Goal: Information Seeking & Learning: Obtain resource

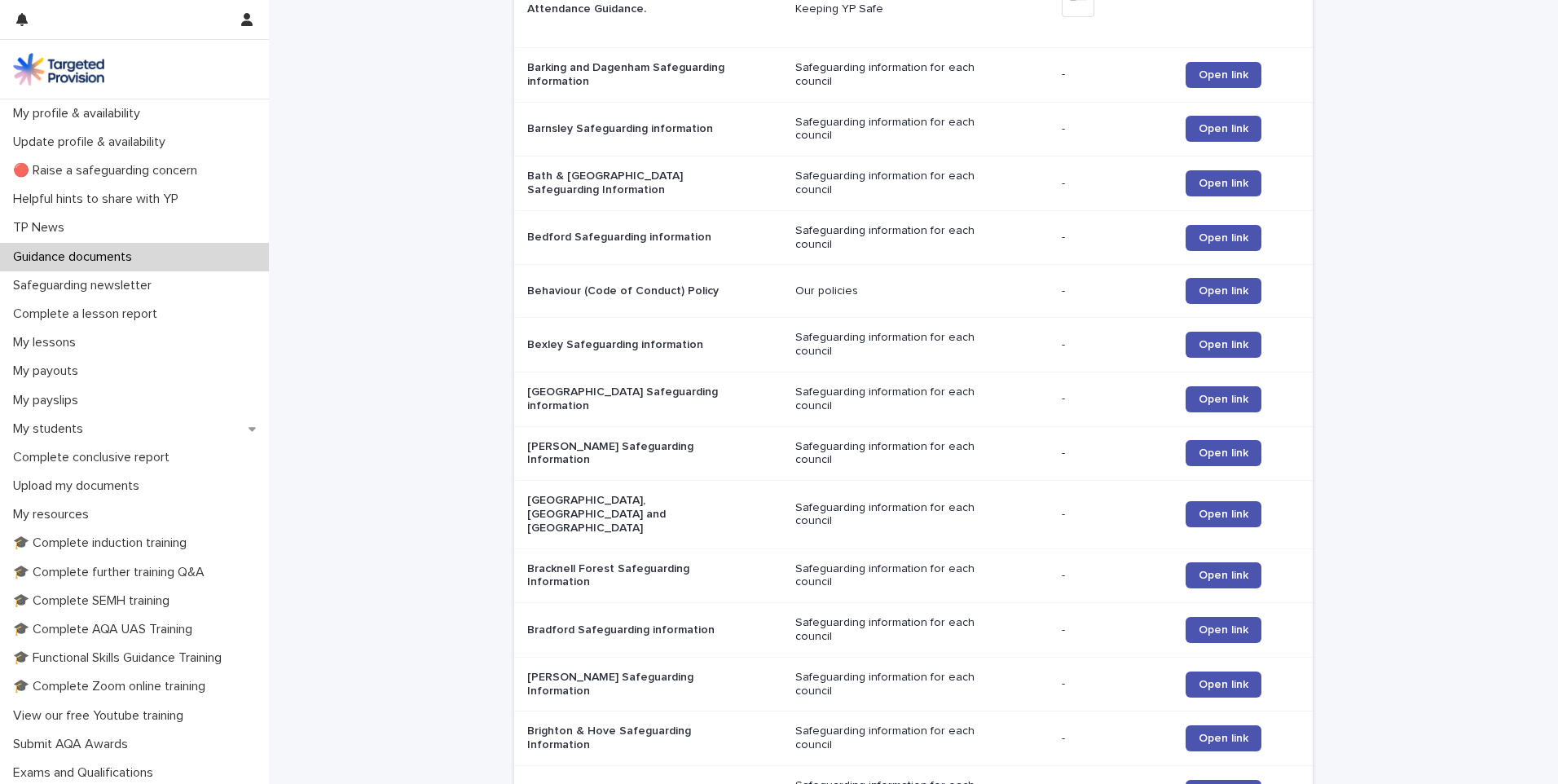
scroll to position [466, 0]
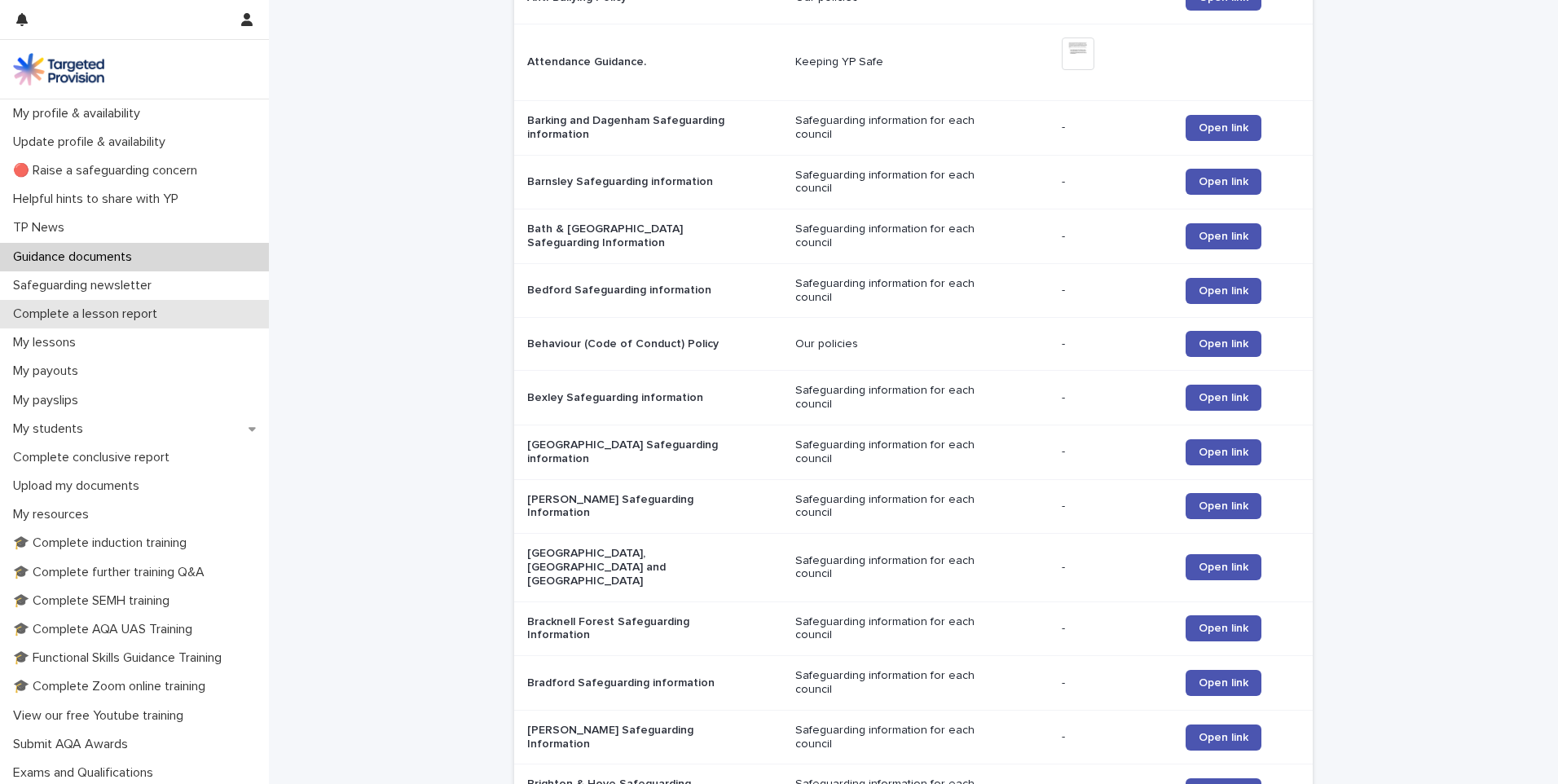
click at [41, 312] on p "Complete a lesson report" at bounding box center [88, 313] width 164 height 16
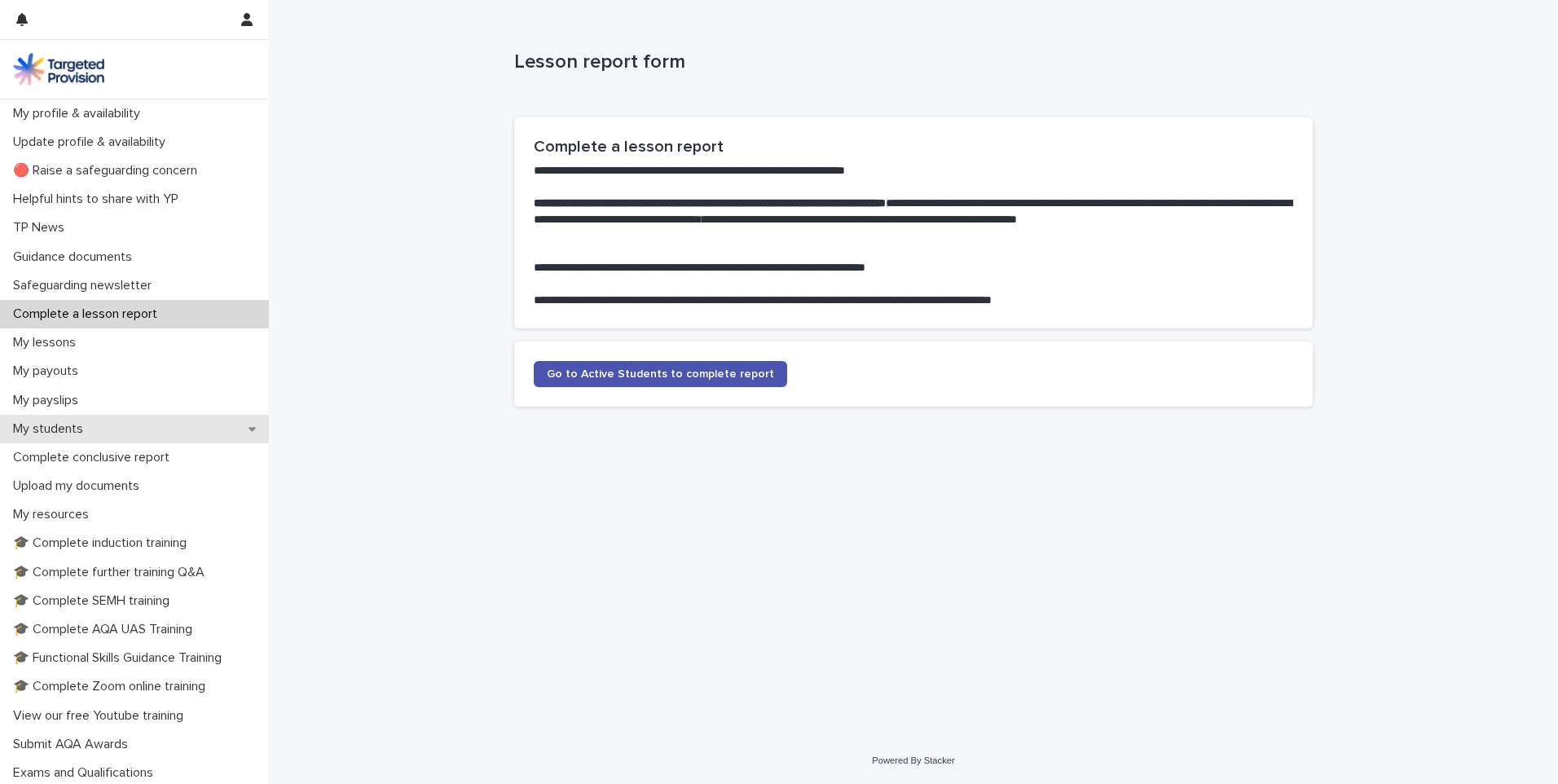
click at [145, 428] on div "My students" at bounding box center [134, 429] width 269 height 29
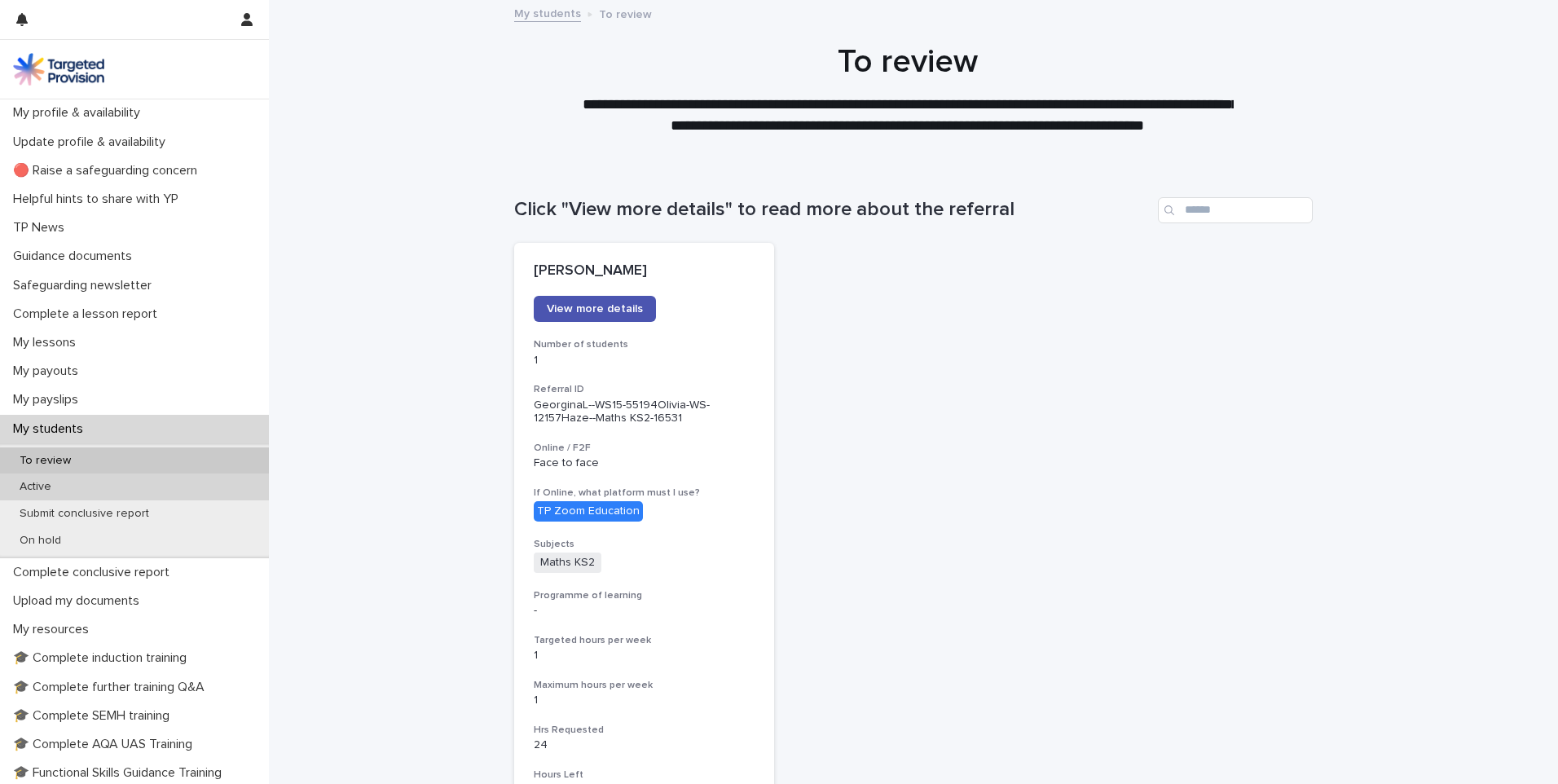
click at [128, 489] on div "Active" at bounding box center [134, 486] width 269 height 27
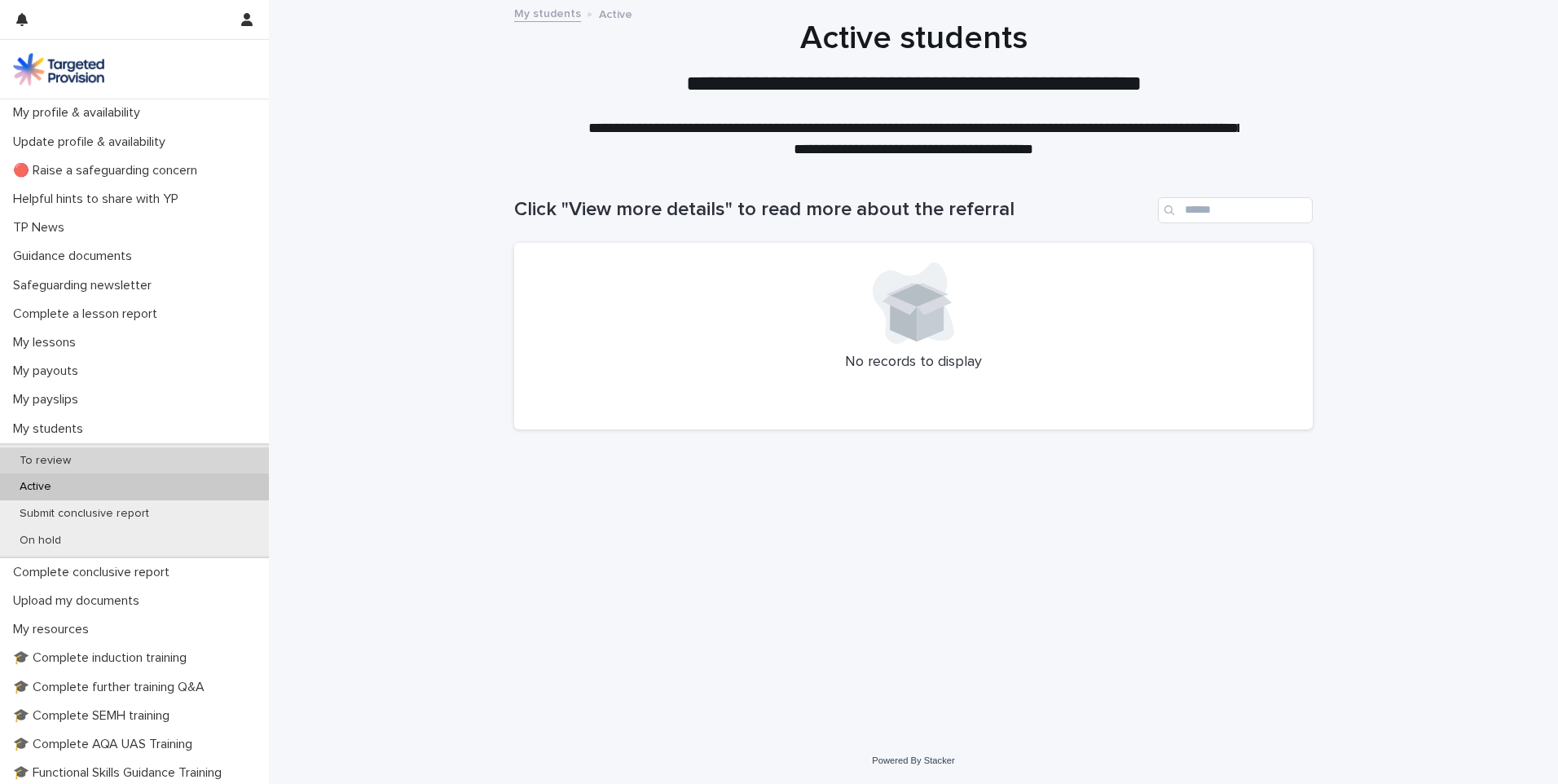
click at [116, 453] on div "To review" at bounding box center [134, 461] width 269 height 27
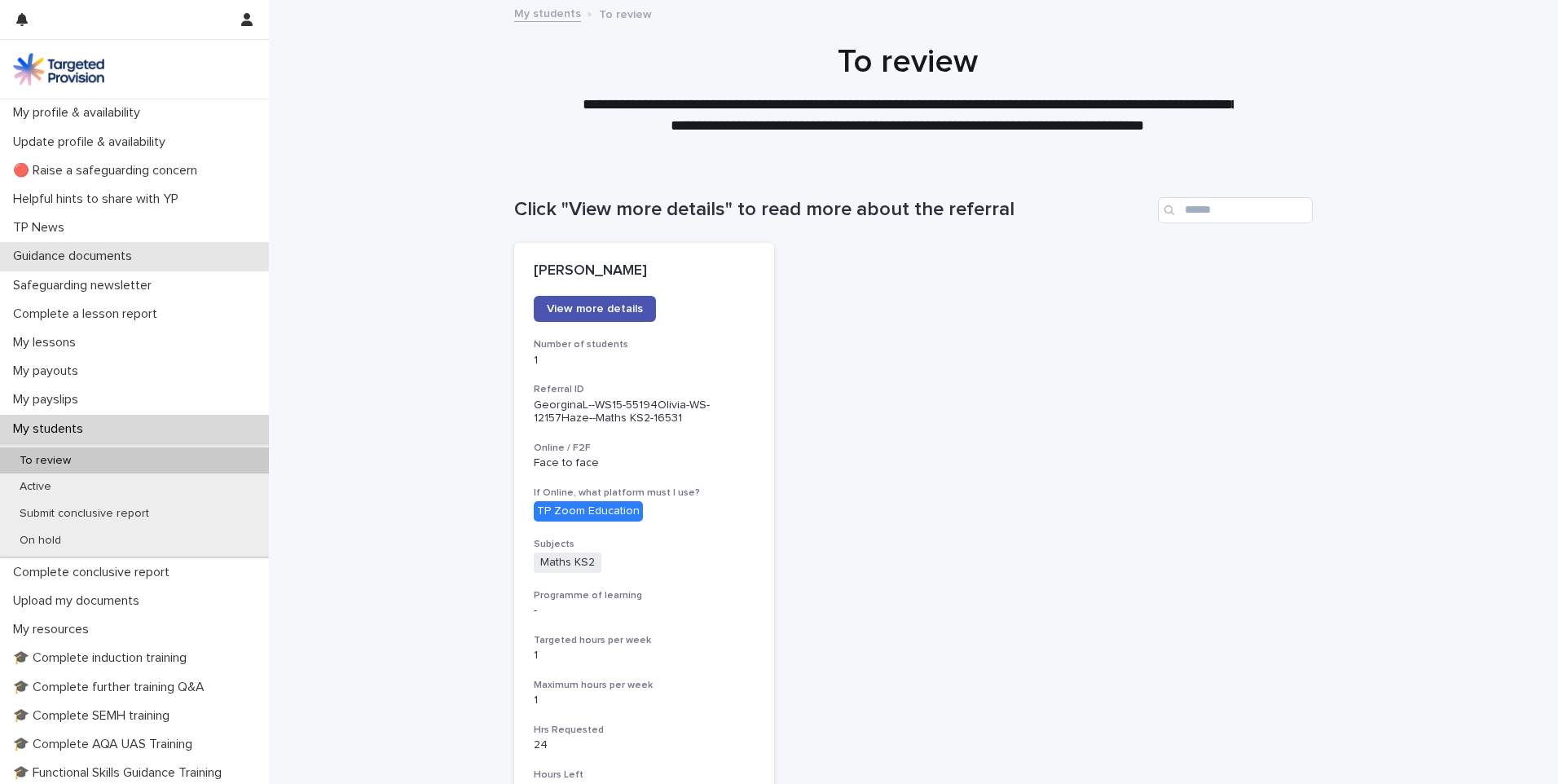
click at [142, 251] on p "Guidance documents" at bounding box center [75, 256] width 138 height 16
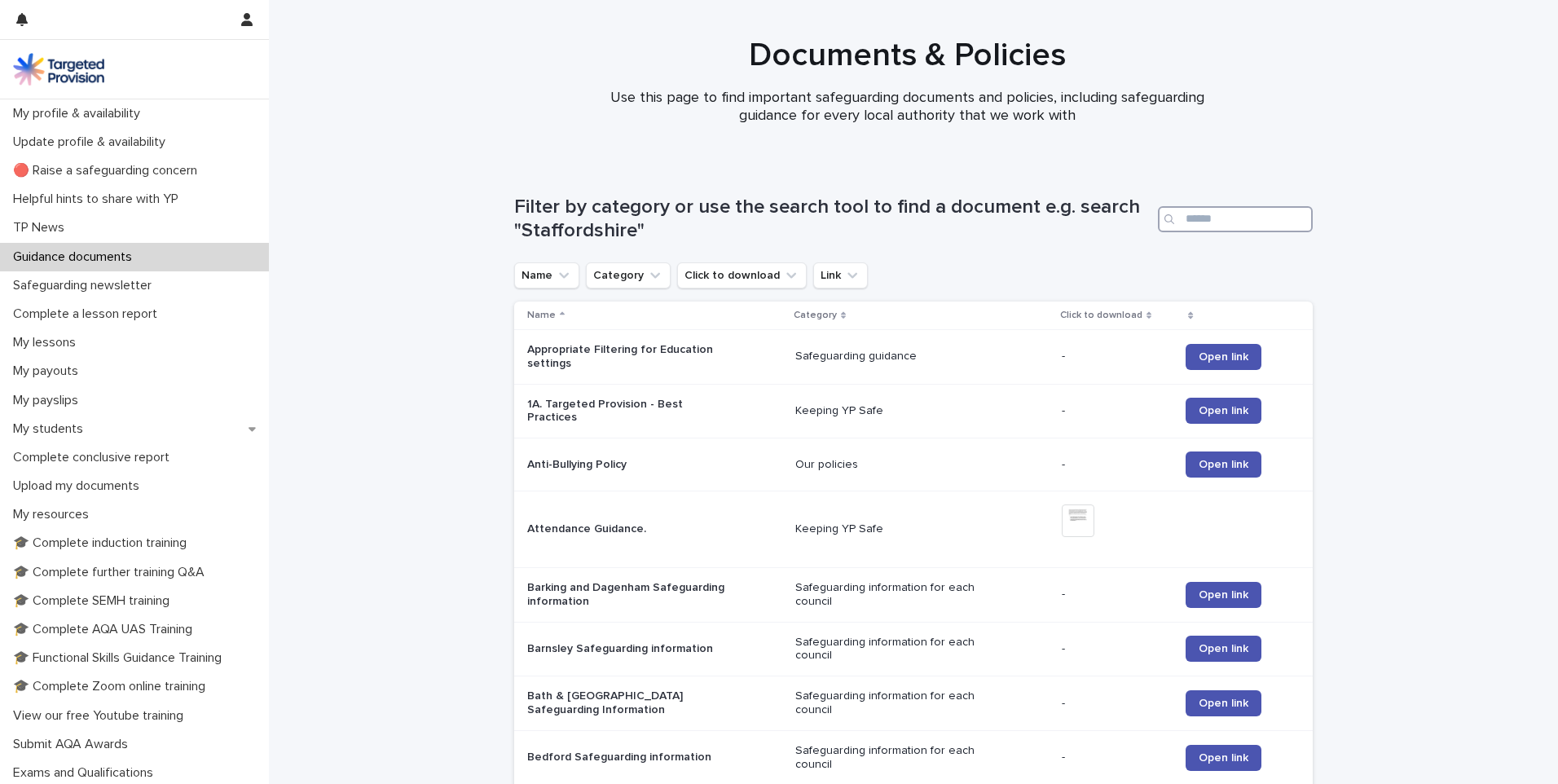
click at [1184, 221] on input "Search" at bounding box center [1235, 219] width 155 height 26
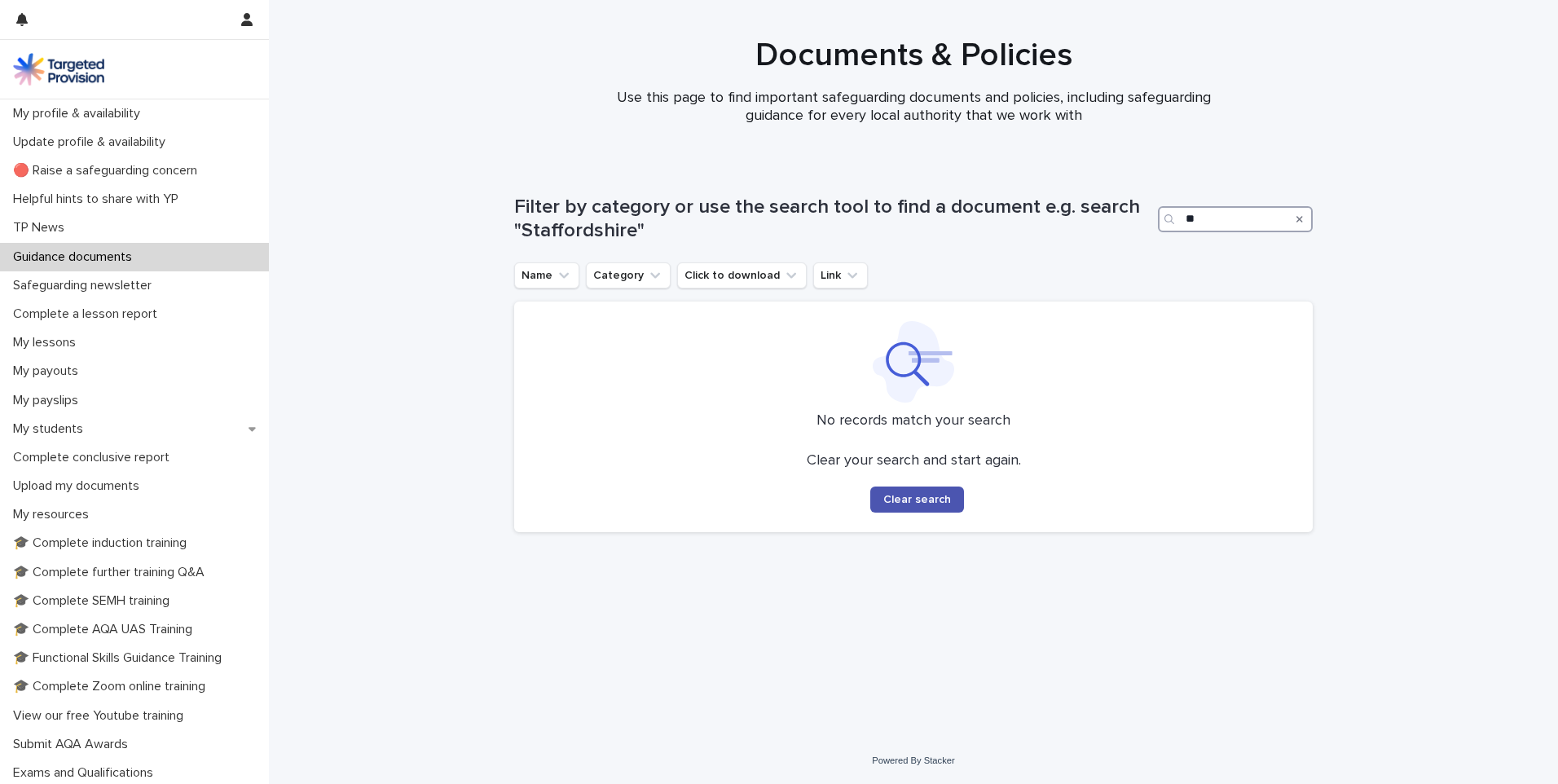
type input "*"
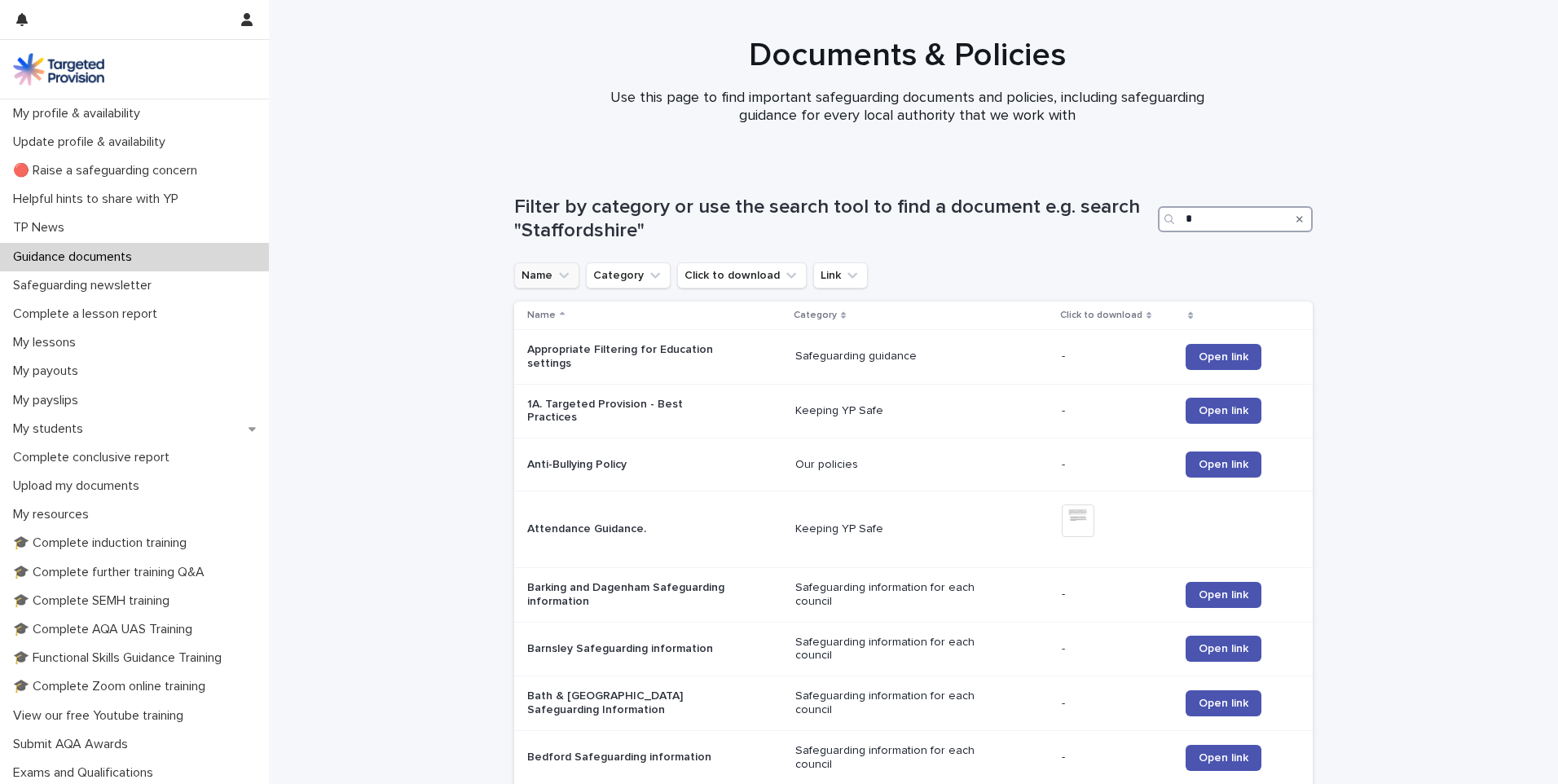
type input "*"
click at [562, 267] on button "Name" at bounding box center [547, 276] width 65 height 26
click at [570, 354] on input at bounding box center [625, 349] width 207 height 26
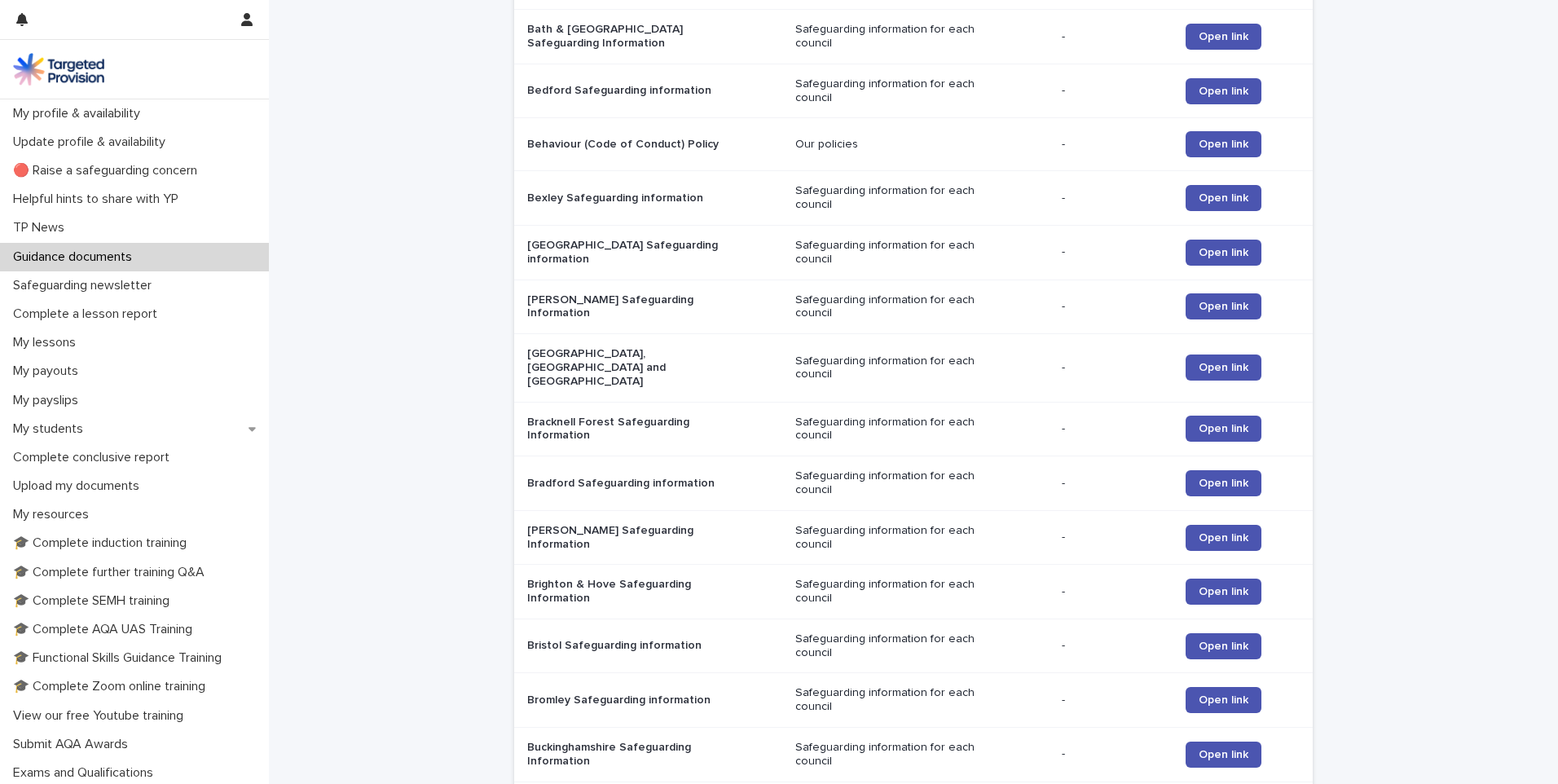
scroll to position [1421, 0]
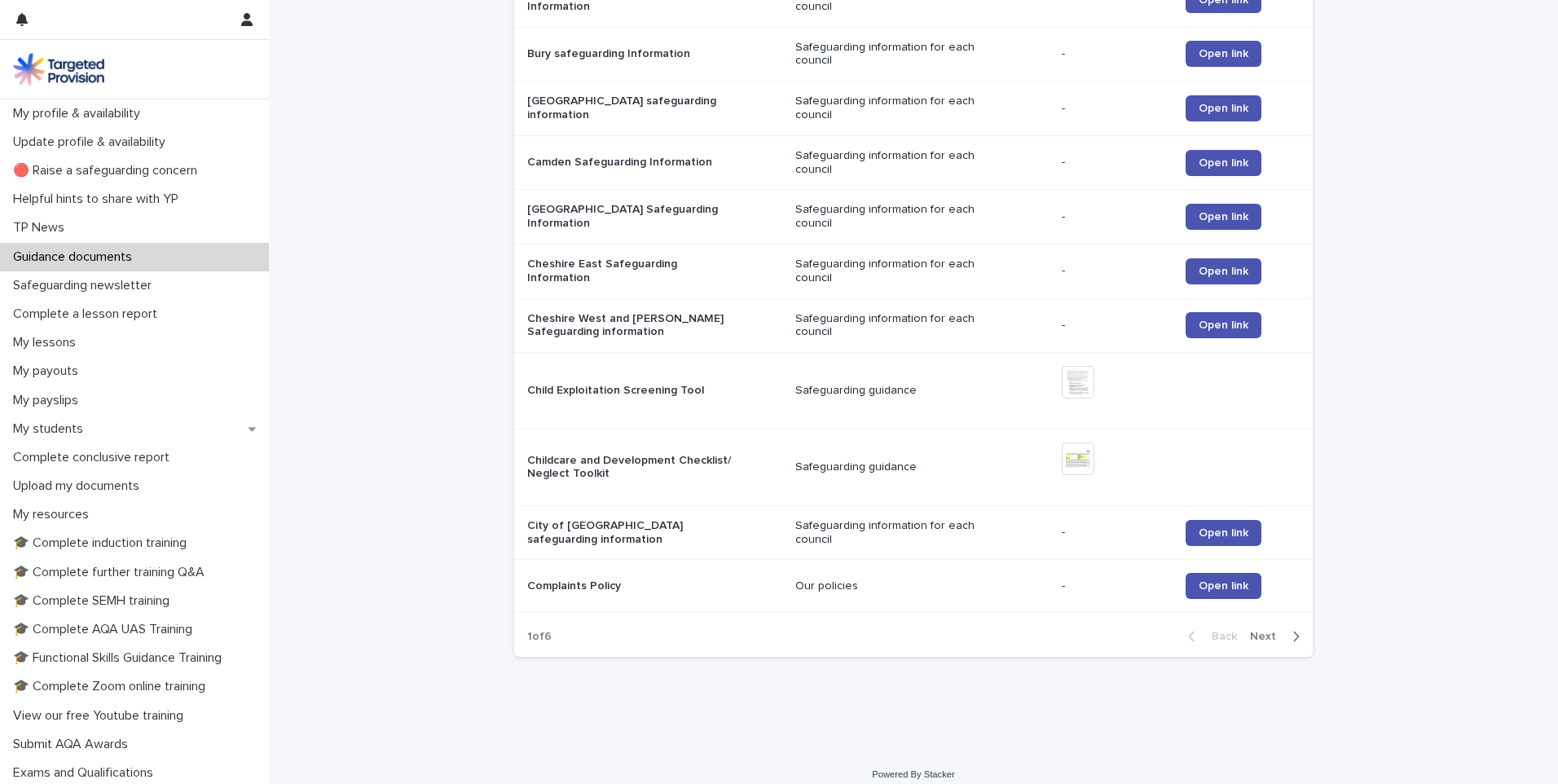
type input "*"
click at [1263, 630] on span "Next" at bounding box center [1268, 636] width 36 height 11
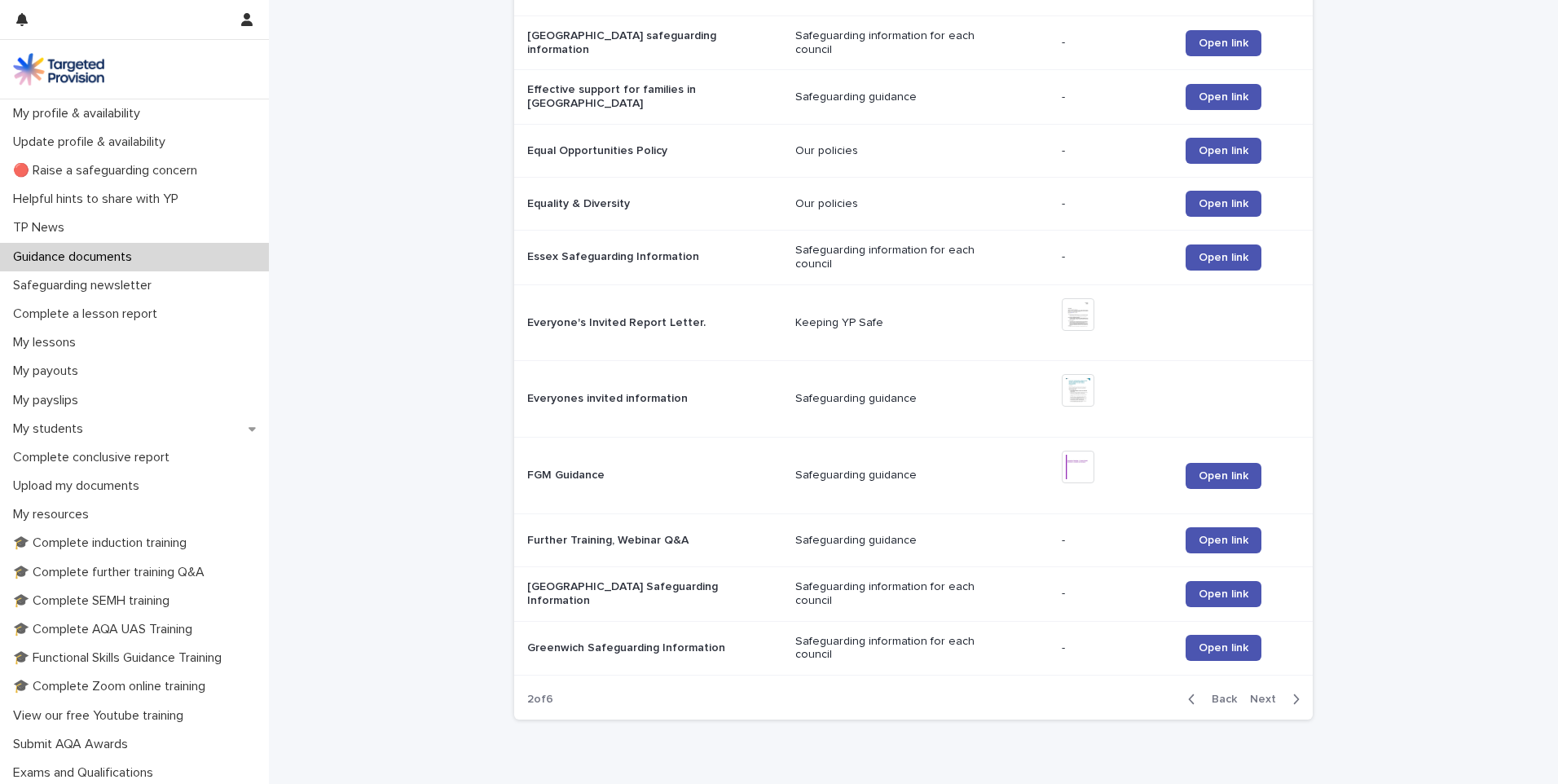
click at [1255, 693] on span "Next" at bounding box center [1268, 699] width 36 height 11
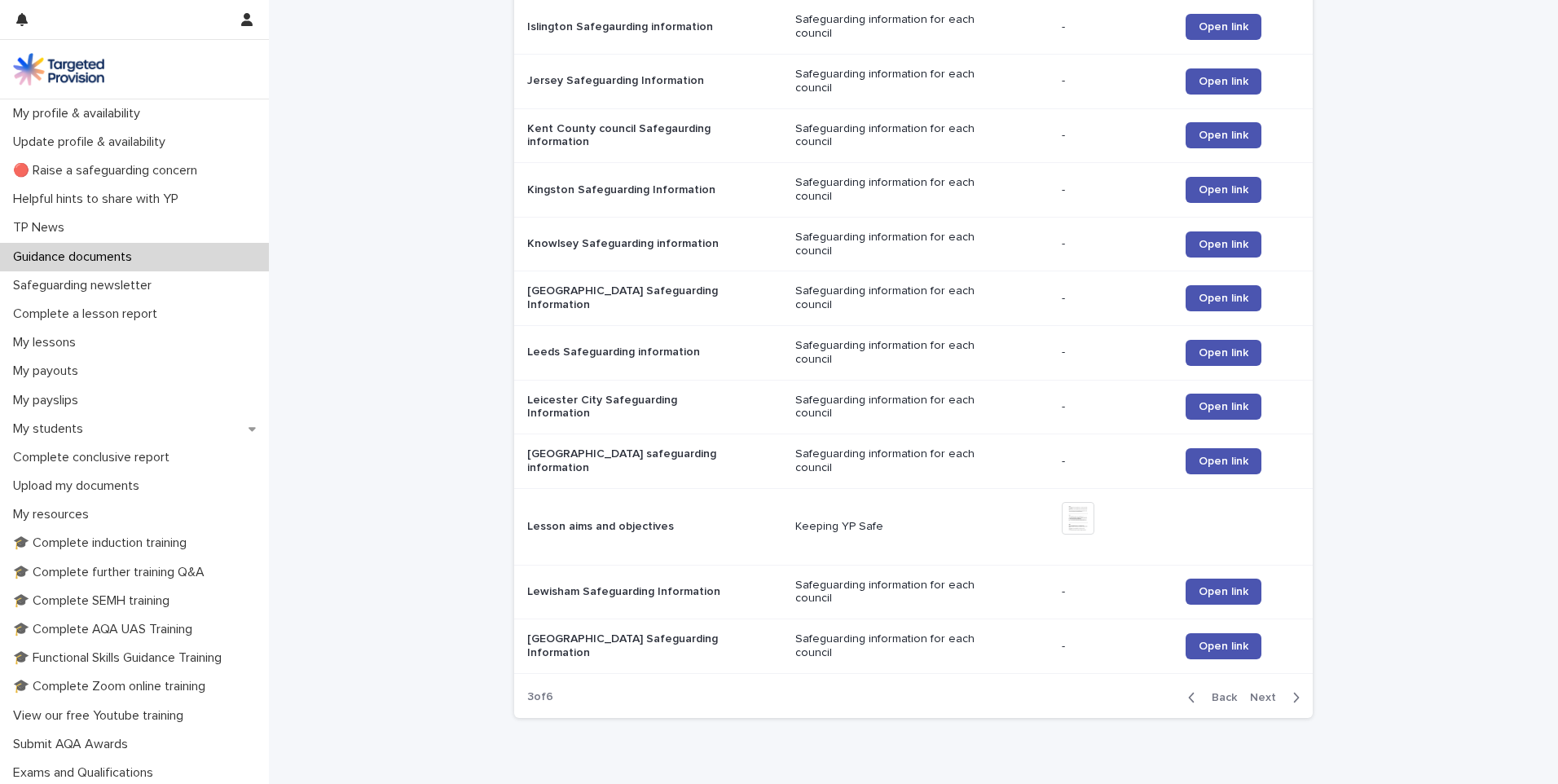
scroll to position [1101, 0]
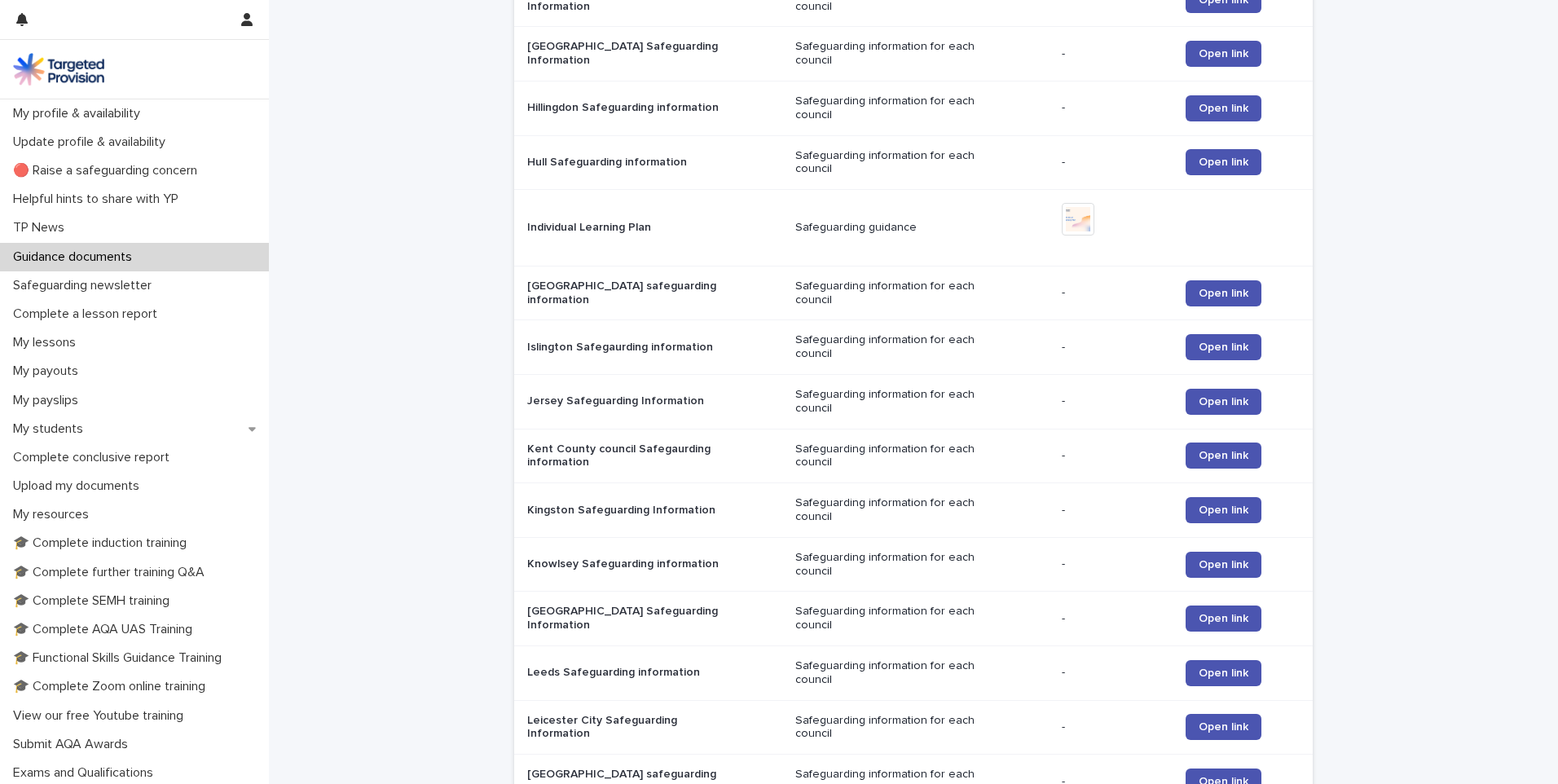
click at [927, 224] on p "Safeguarding guidance" at bounding box center [897, 228] width 204 height 14
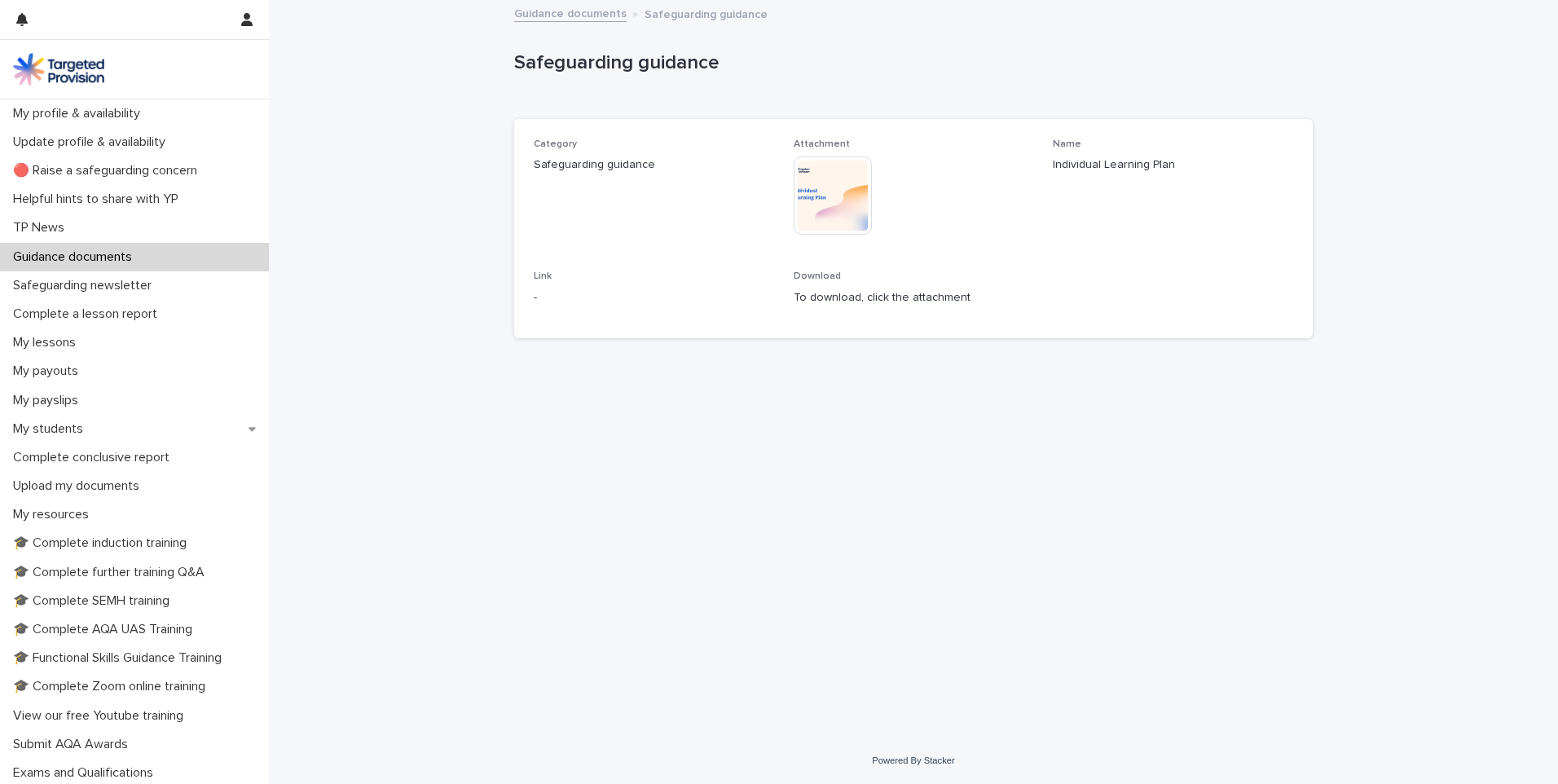
click at [832, 204] on img at bounding box center [833, 196] width 79 height 79
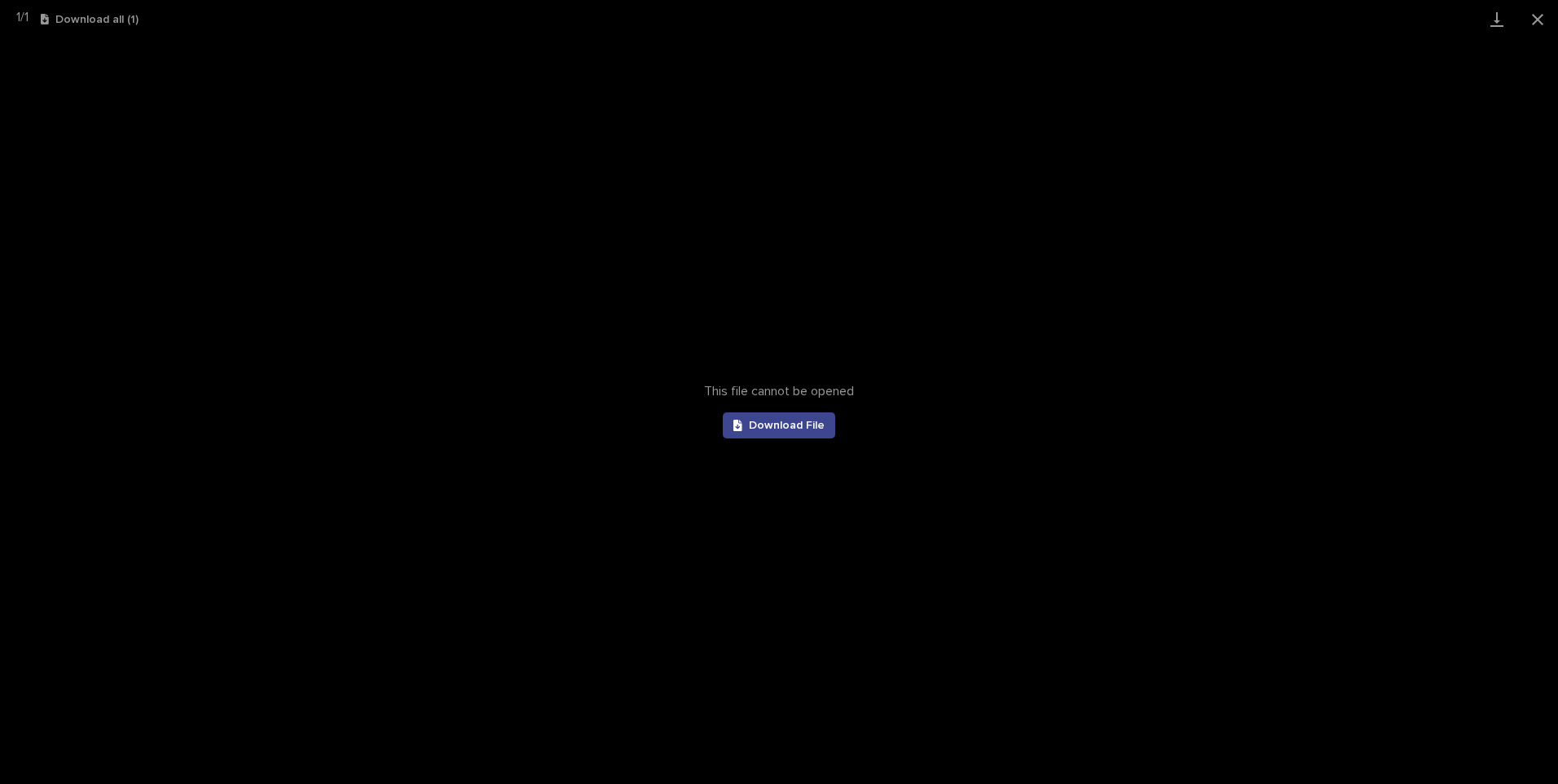
click at [774, 425] on span "Download File" at bounding box center [787, 426] width 76 height 11
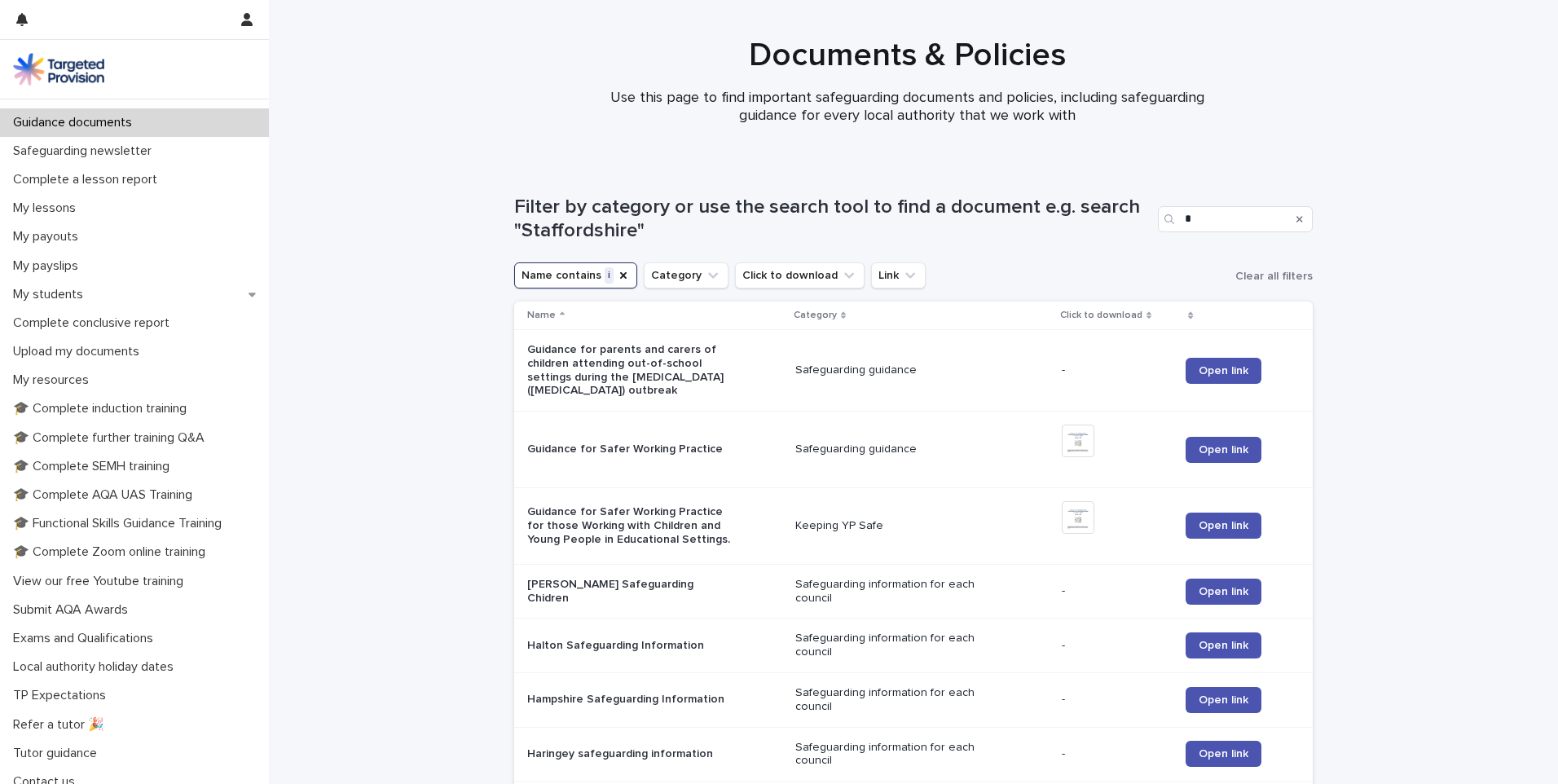
scroll to position [146, 0]
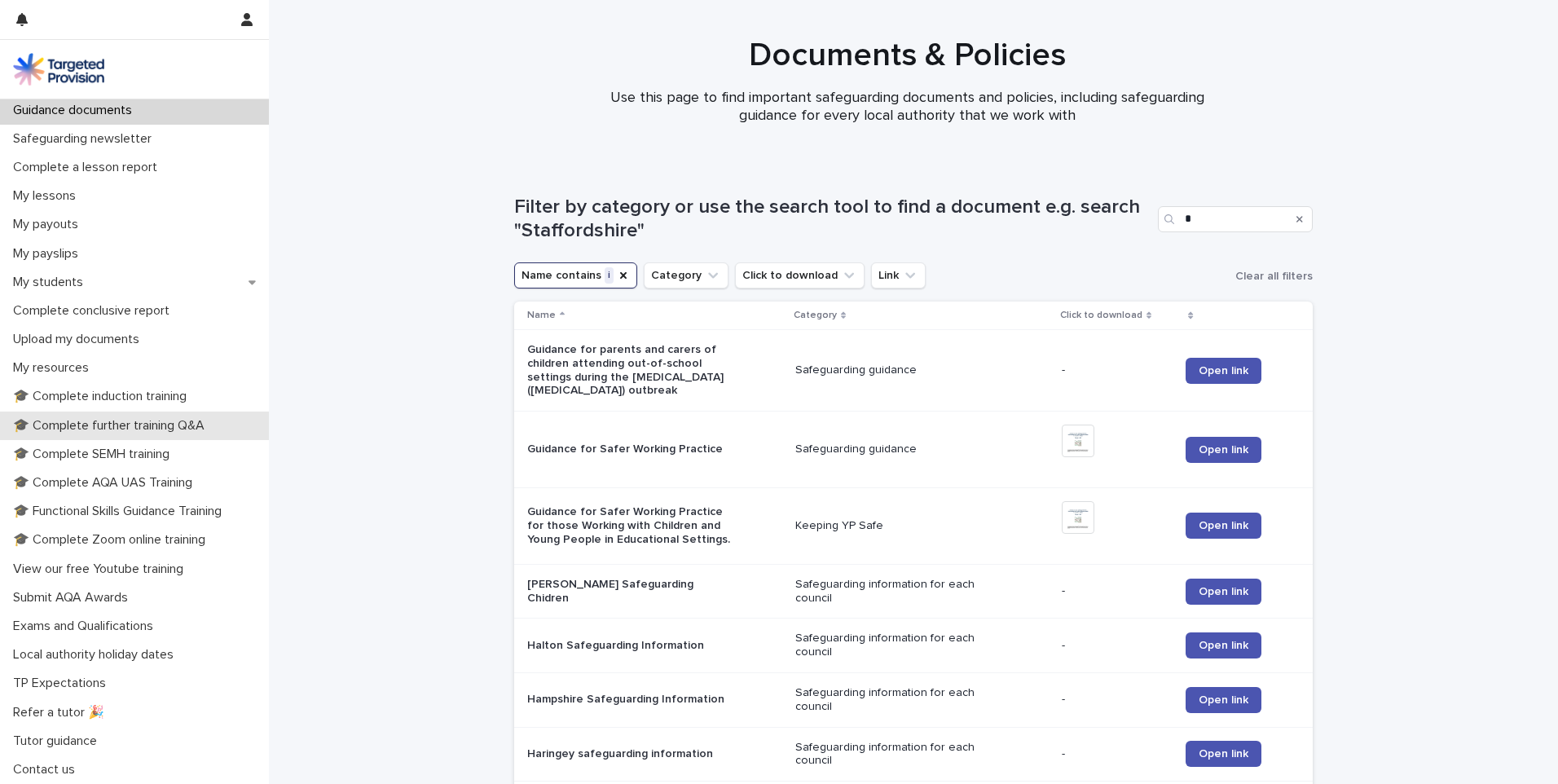
click at [58, 412] on div "🎓 Complete further training Q&A" at bounding box center [134, 426] width 269 height 29
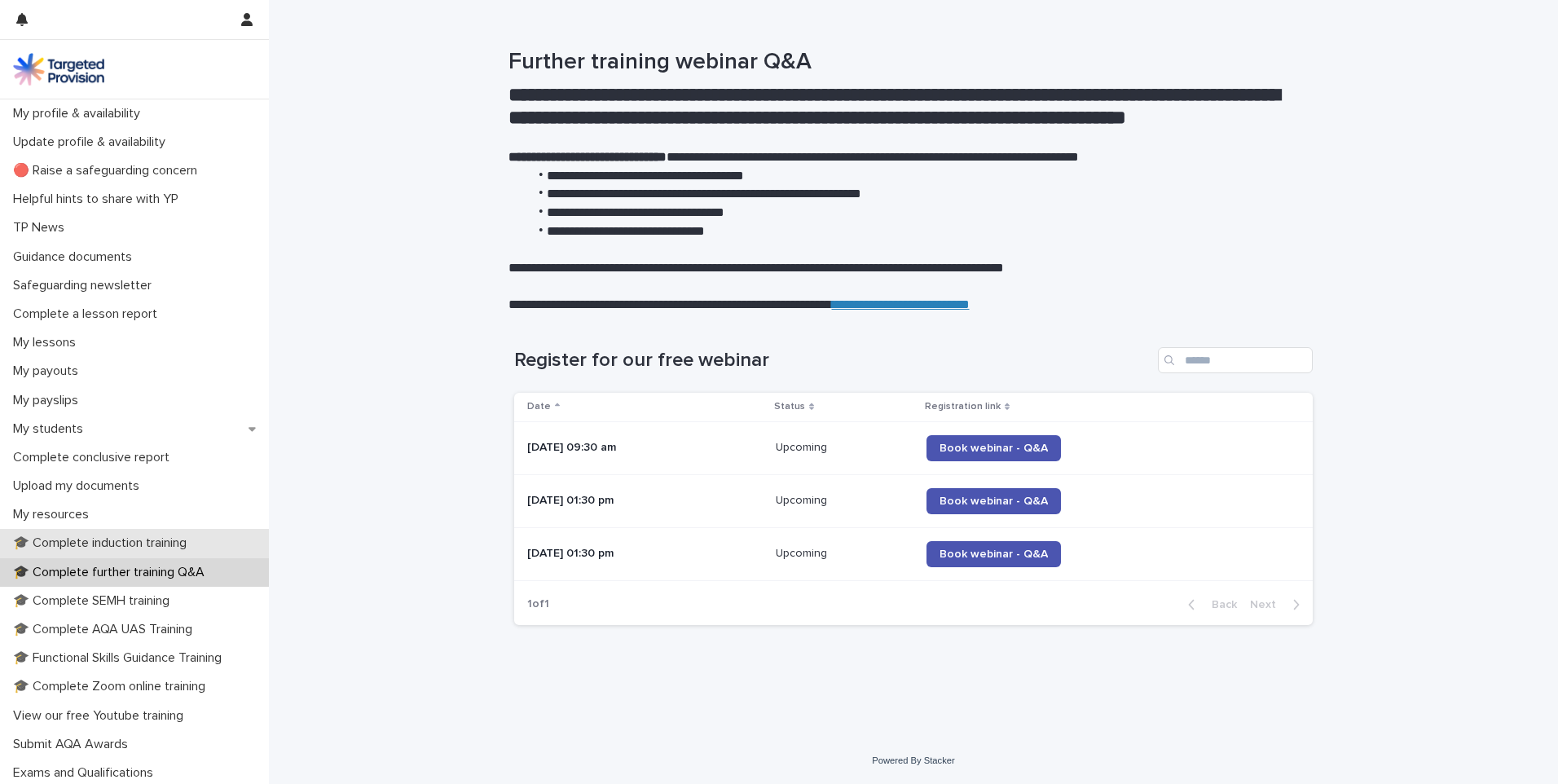
click at [45, 538] on p "🎓 Complete induction training" at bounding box center [103, 543] width 193 height 16
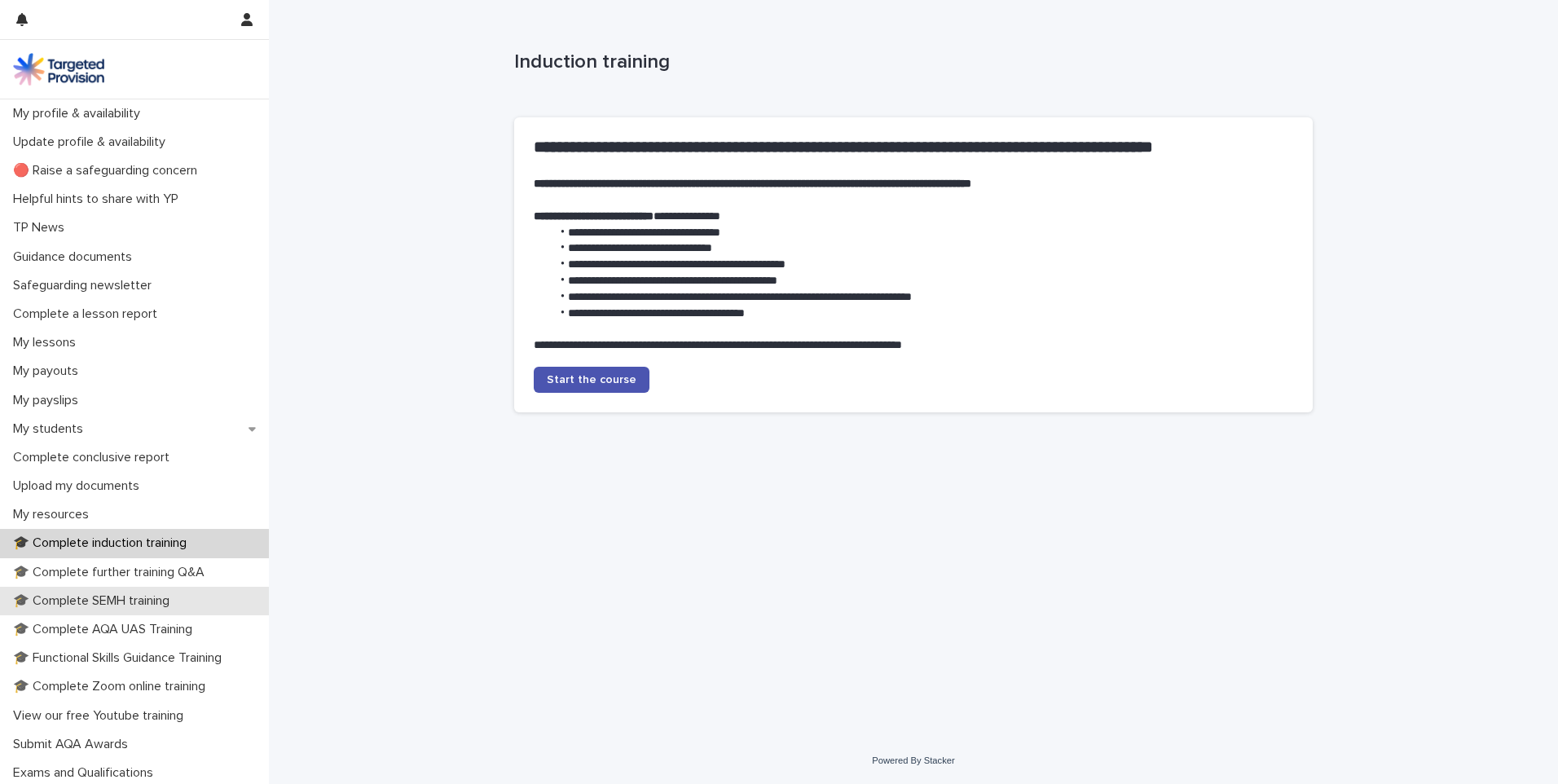
click at [40, 602] on p "🎓 Complete SEMH training" at bounding box center [94, 601] width 176 height 16
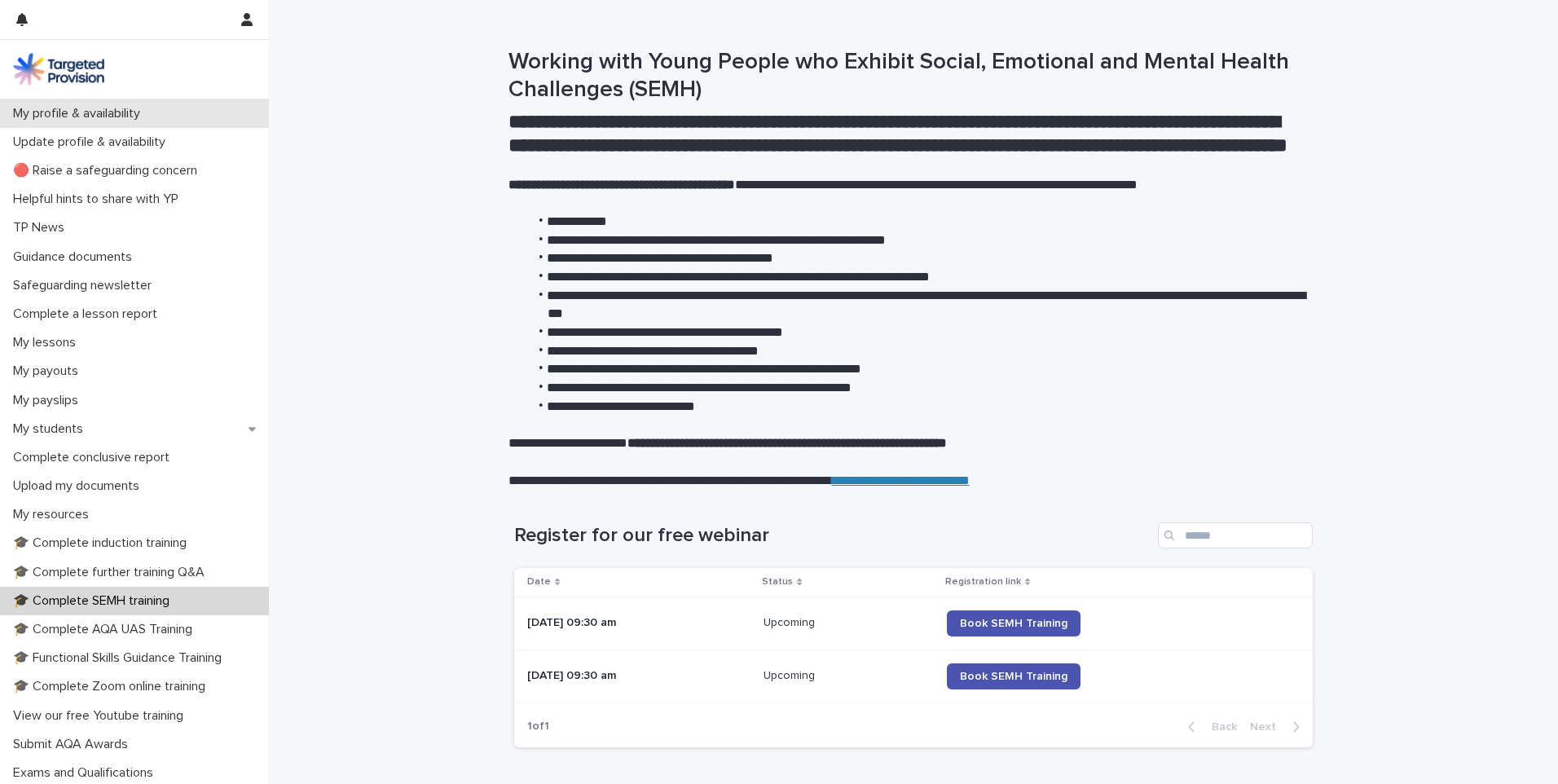
click at [165, 105] on div "My profile & availability" at bounding box center [134, 113] width 269 height 29
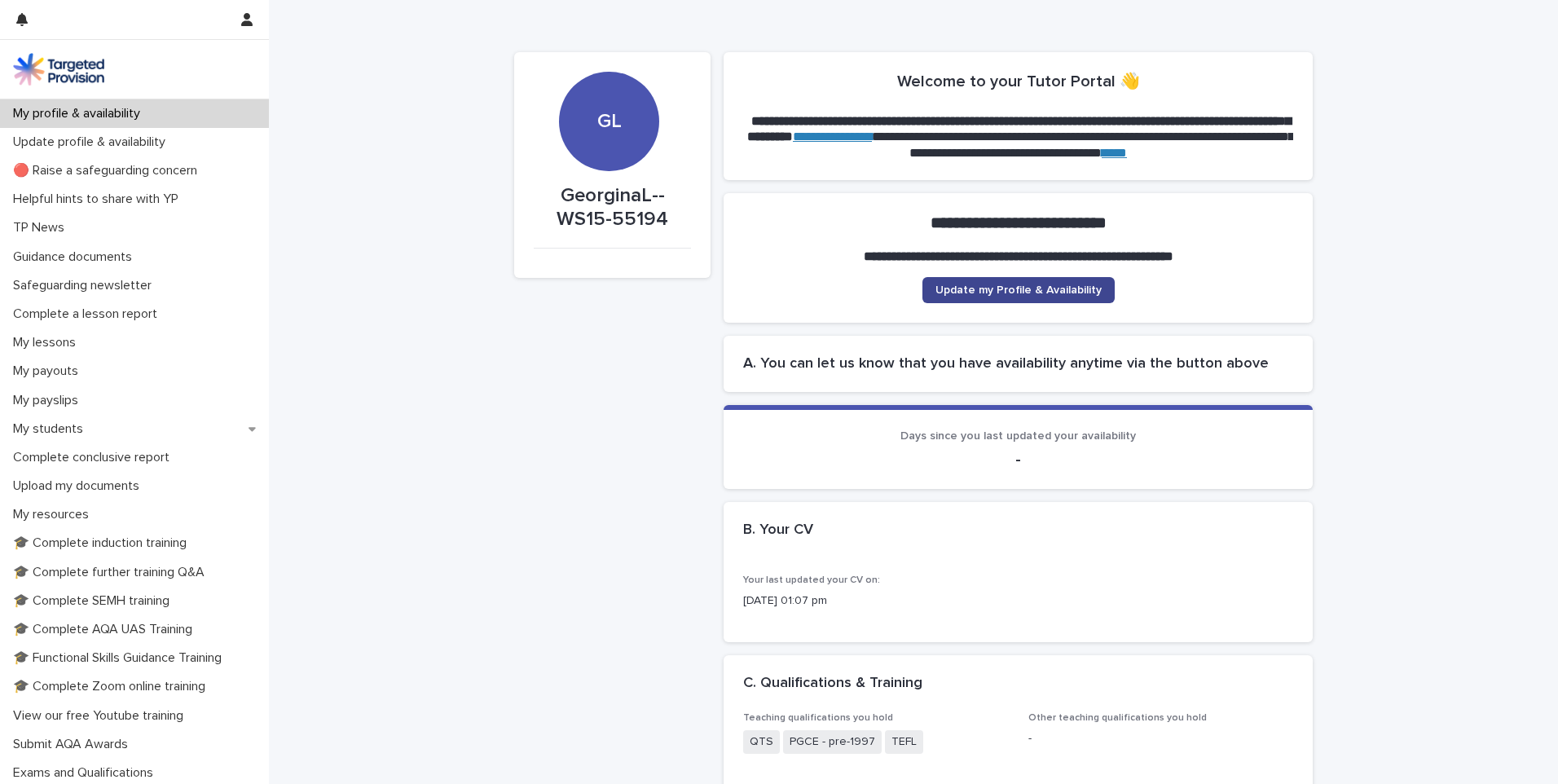
click at [1037, 288] on span "Update my Profile & Availability" at bounding box center [1018, 290] width 166 height 11
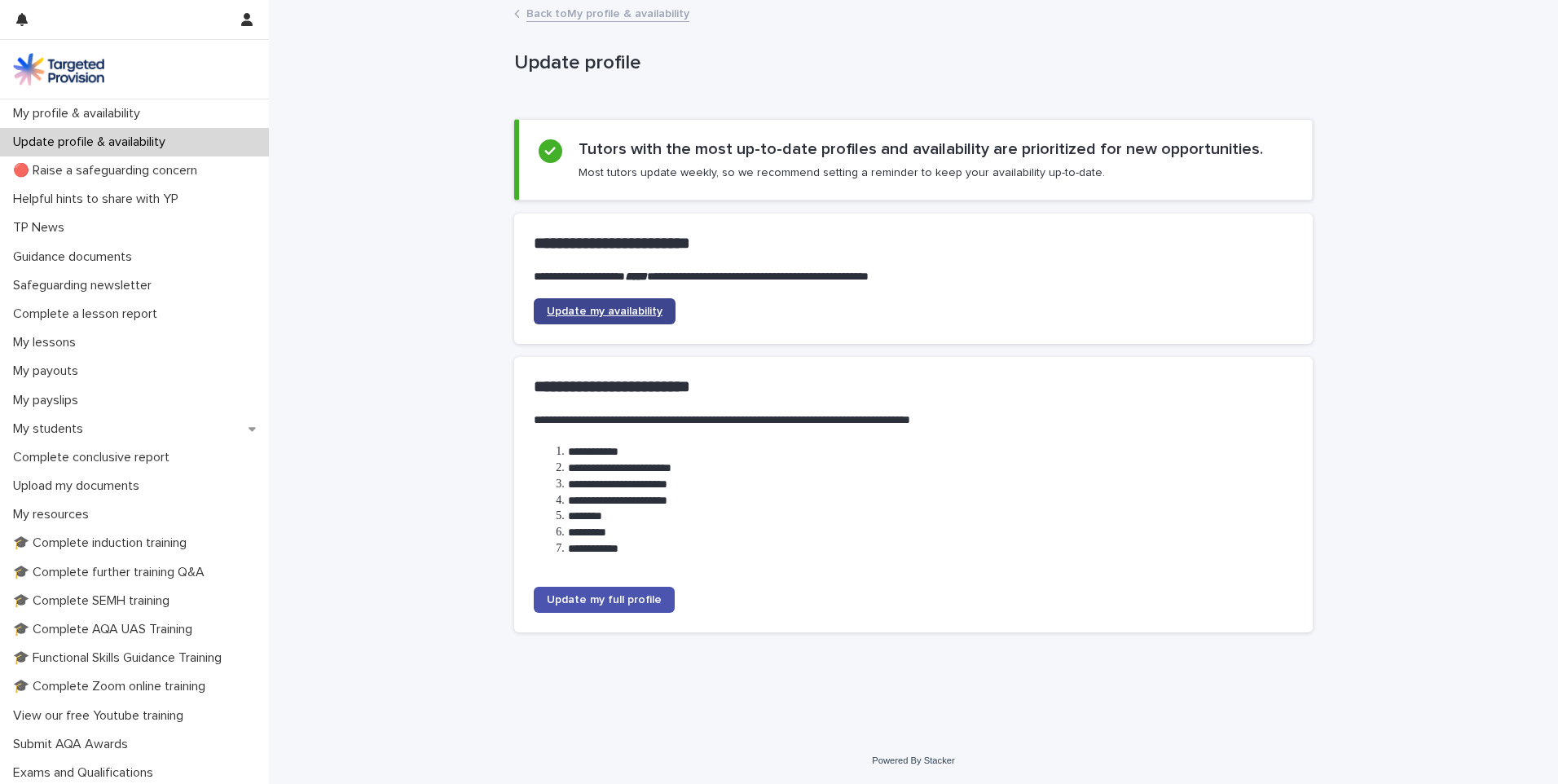
click at [585, 312] on span "Update my availability" at bounding box center [604, 311] width 115 height 11
click at [248, 19] on icon "button" at bounding box center [247, 20] width 11 height 13
click at [248, 19] on div at bounding box center [779, 392] width 1558 height 784
click at [248, 19] on icon "button" at bounding box center [247, 20] width 11 height 13
click at [200, 113] on div at bounding box center [779, 392] width 1558 height 784
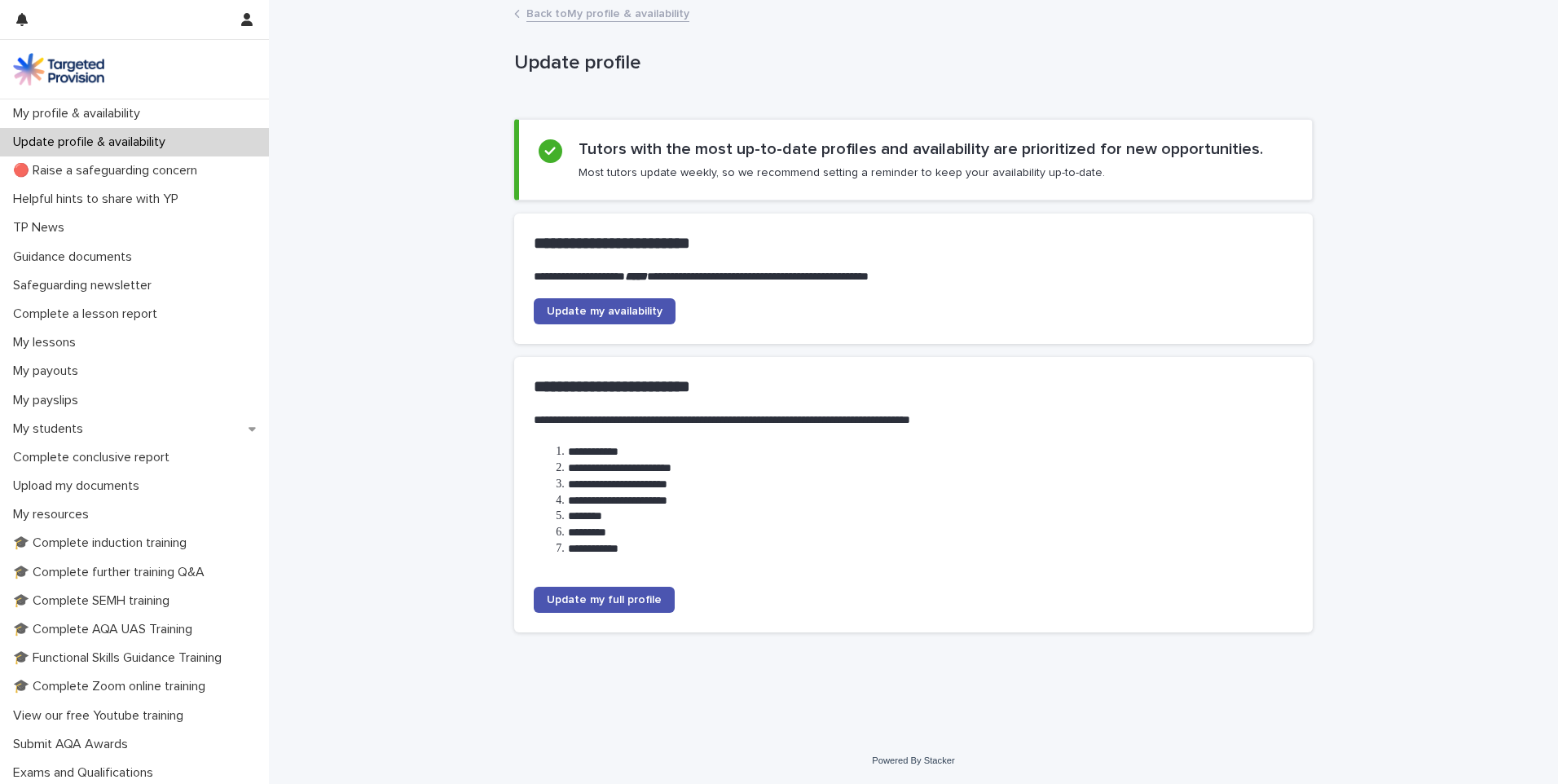
click at [200, 113] on div "My profile & availability" at bounding box center [134, 113] width 269 height 29
